Goal: Communication & Community: Ask a question

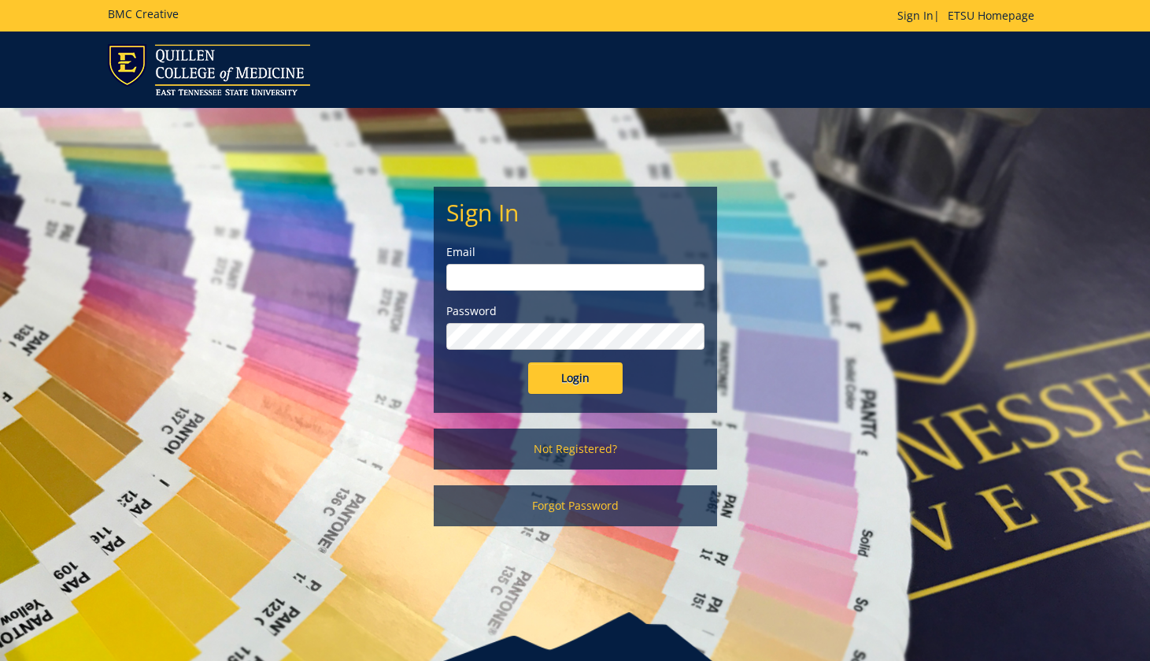
type input "[EMAIL_ADDRESS][DOMAIN_NAME]"
click at [602, 382] on input "Login" at bounding box center [575, 377] width 94 height 31
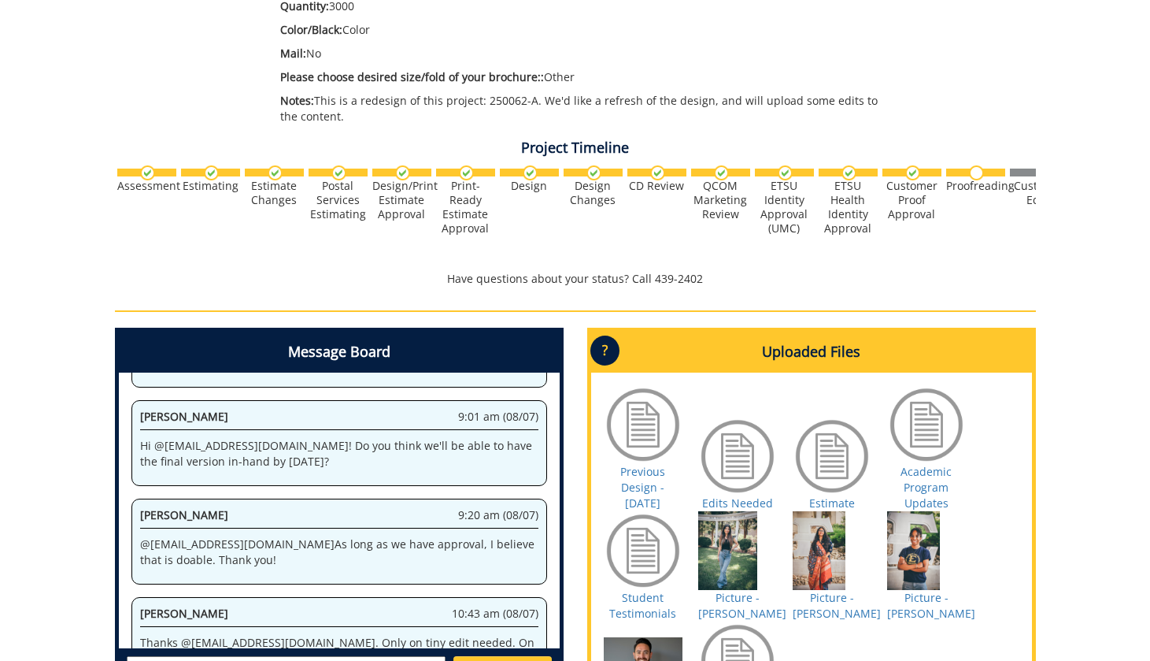
scroll to position [616, 0]
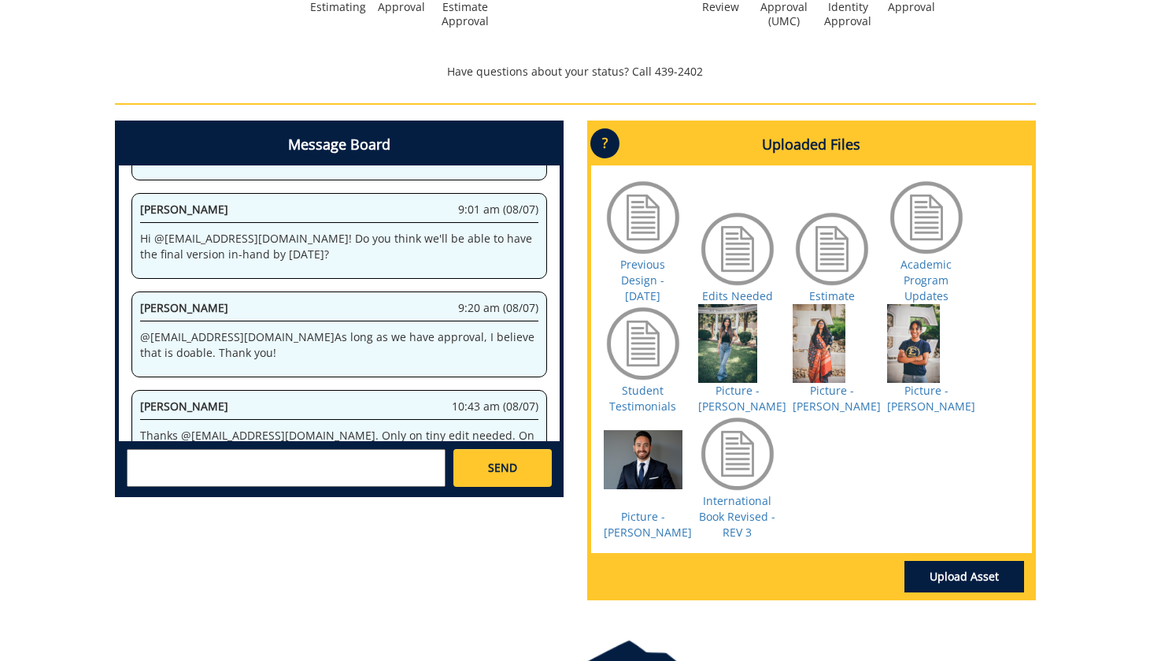
click at [240, 473] on textarea at bounding box center [286, 468] width 319 height 38
type textarea "Hello Ares"
